Goal: Navigation & Orientation: Go to known website

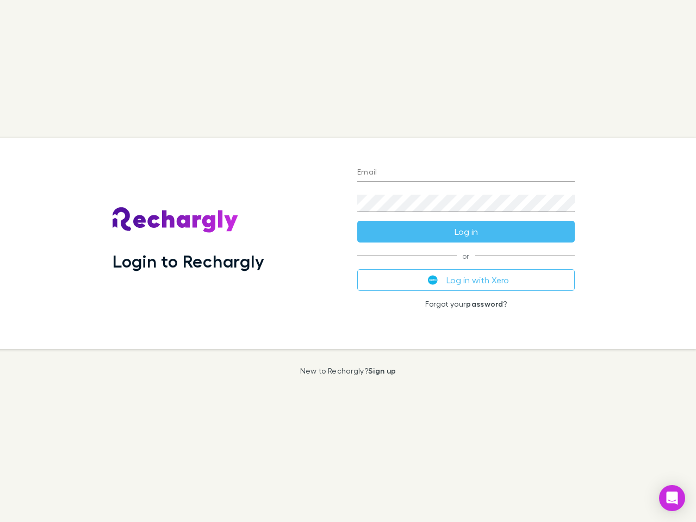
click at [348, 261] on div "Login to Rechargly" at bounding box center [226, 243] width 245 height 211
click at [466, 173] on input "Email" at bounding box center [465, 172] width 217 height 17
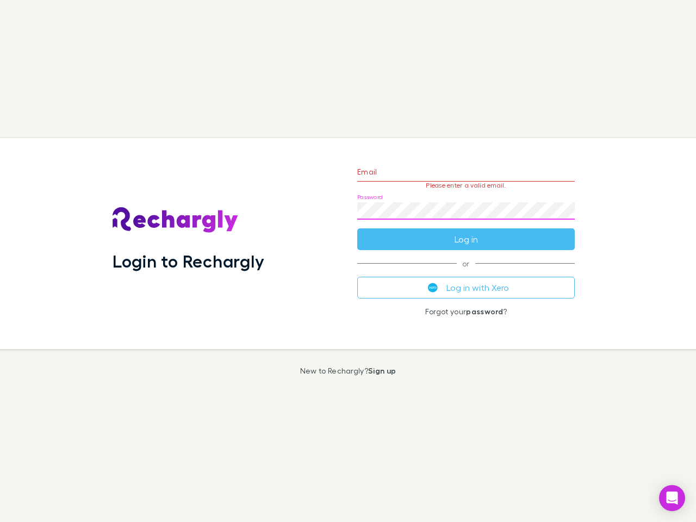
click at [466, 232] on form "Email Please enter a valid email. Password Log in" at bounding box center [465, 202] width 217 height 95
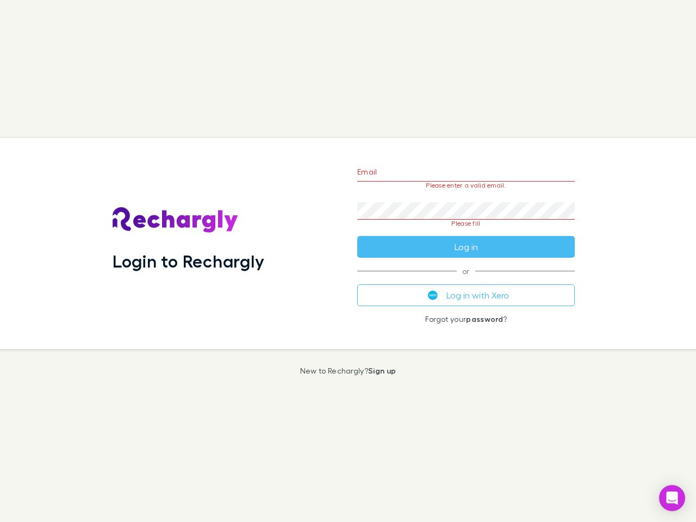
click at [466, 280] on div "Email Please enter a valid email. Password Please fill Log in or Log in with Xe…" at bounding box center [465, 243] width 235 height 211
click at [672, 498] on icon "Open Intercom Messenger" at bounding box center [671, 497] width 11 height 13
